Goal: Find specific page/section: Find specific page/section

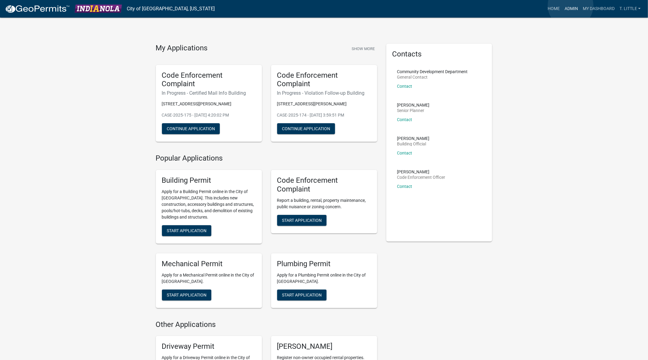
click at [571, 5] on link "Admin" at bounding box center [571, 9] width 18 height 12
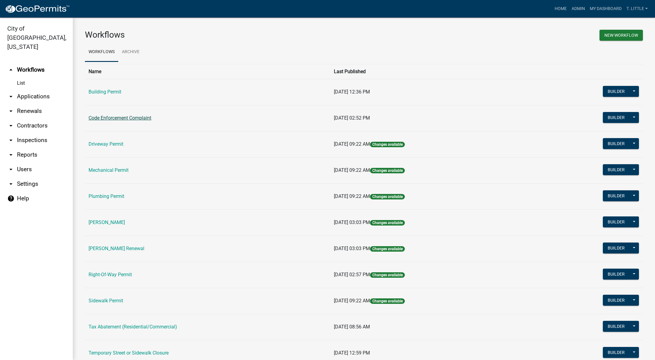
click at [111, 118] on link "Code Enforcement Complaint" at bounding box center [120, 118] width 63 height 6
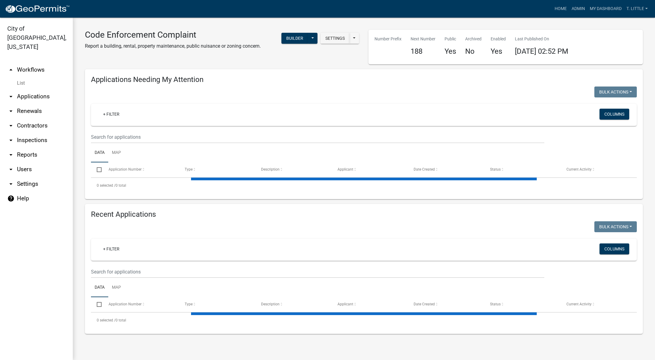
select select "3: 100"
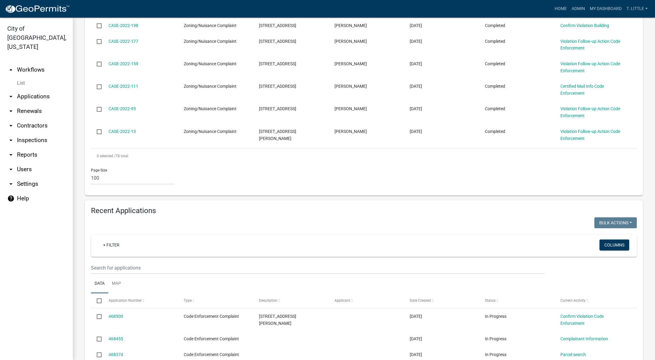
scroll to position [1820, 0]
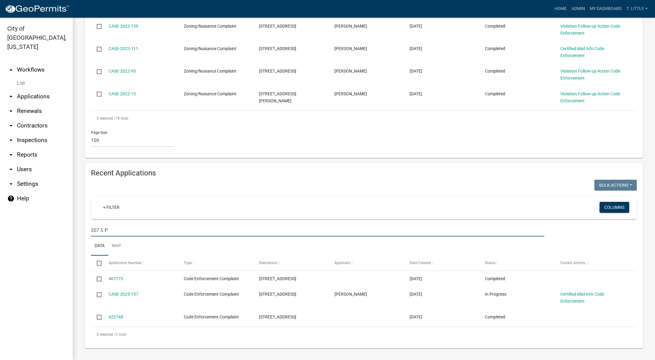
scroll to position [1785, 0]
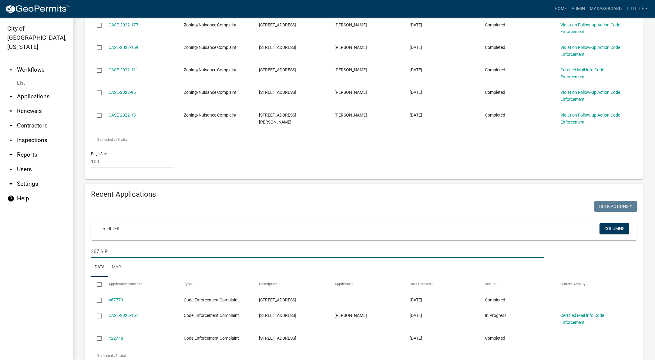
type input "207 S P"
